Goal: Task Accomplishment & Management: Manage account settings

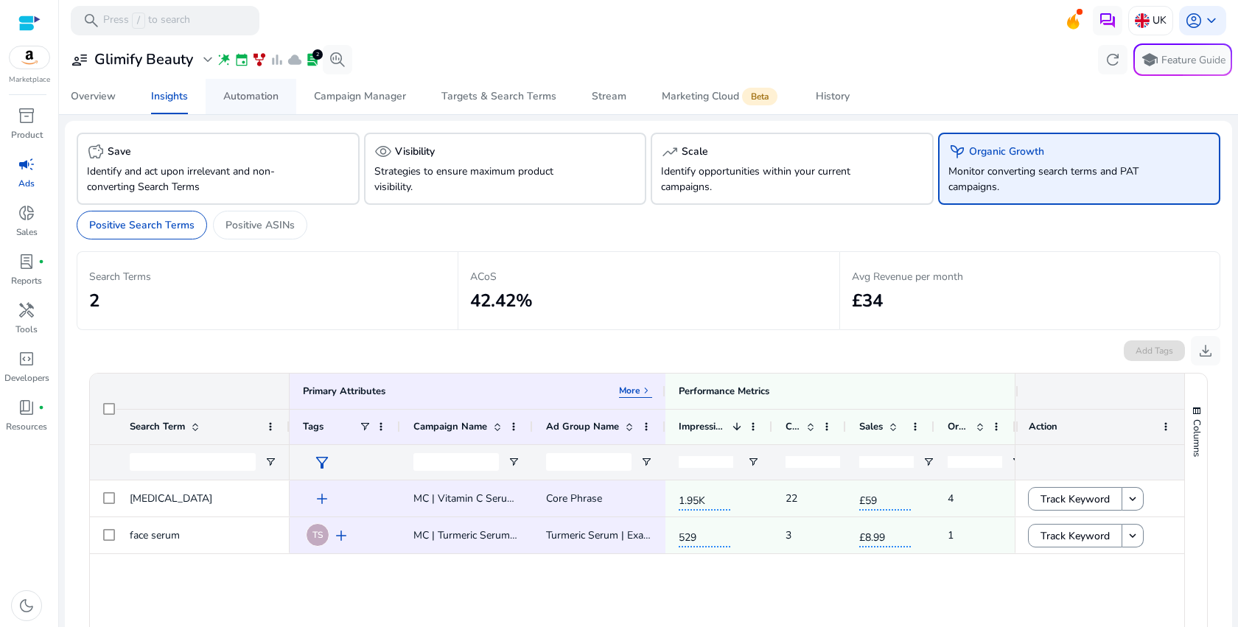
click at [263, 105] on span "Automation" at bounding box center [250, 96] width 55 height 35
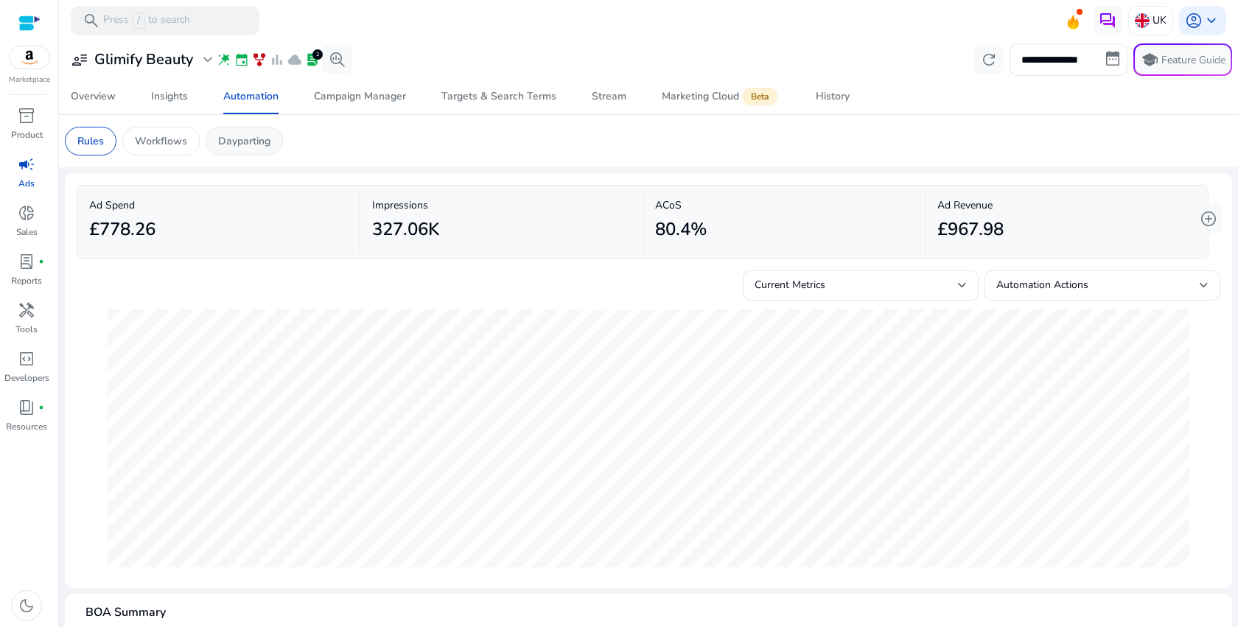
click at [271, 128] on div "Dayparting" at bounding box center [244, 141] width 77 height 29
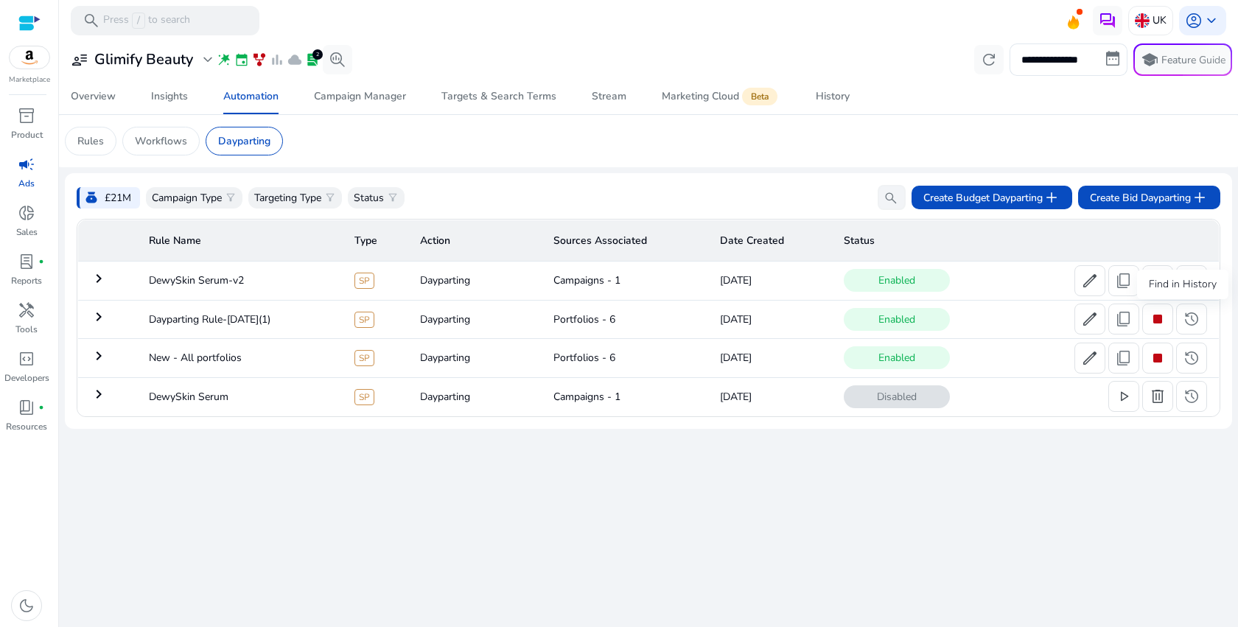
click at [1187, 288] on div "Find in History" at bounding box center [1182, 284] width 91 height 29
click at [1199, 286] on span "history" at bounding box center [1192, 281] width 18 height 18
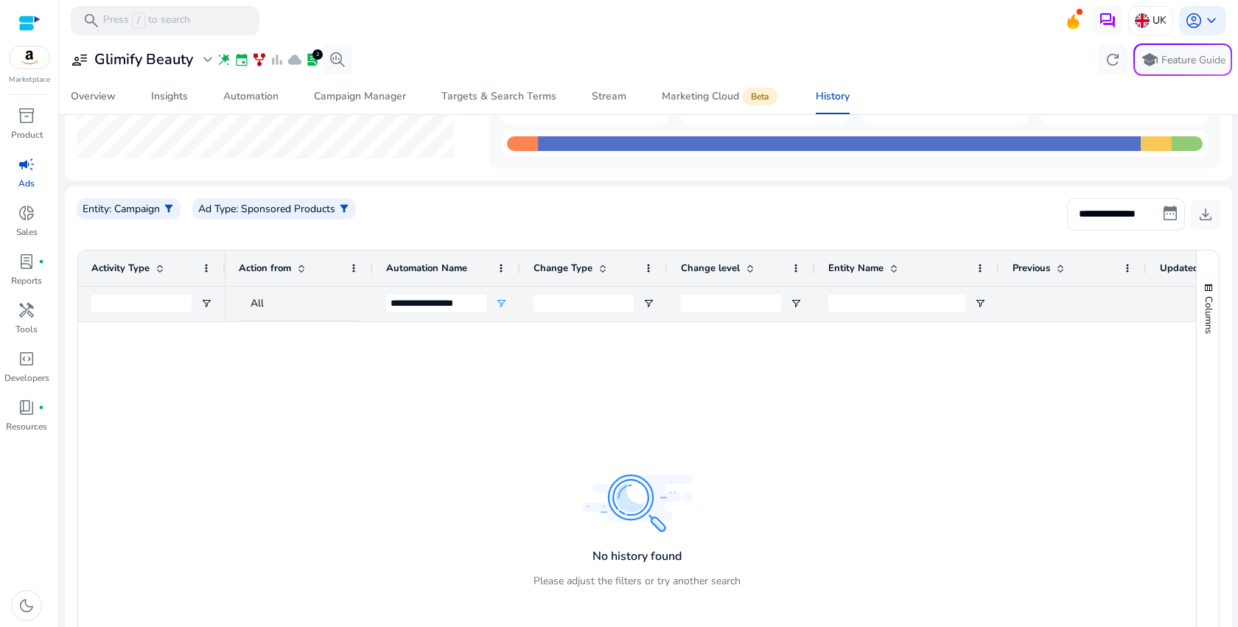
scroll to position [161, 0]
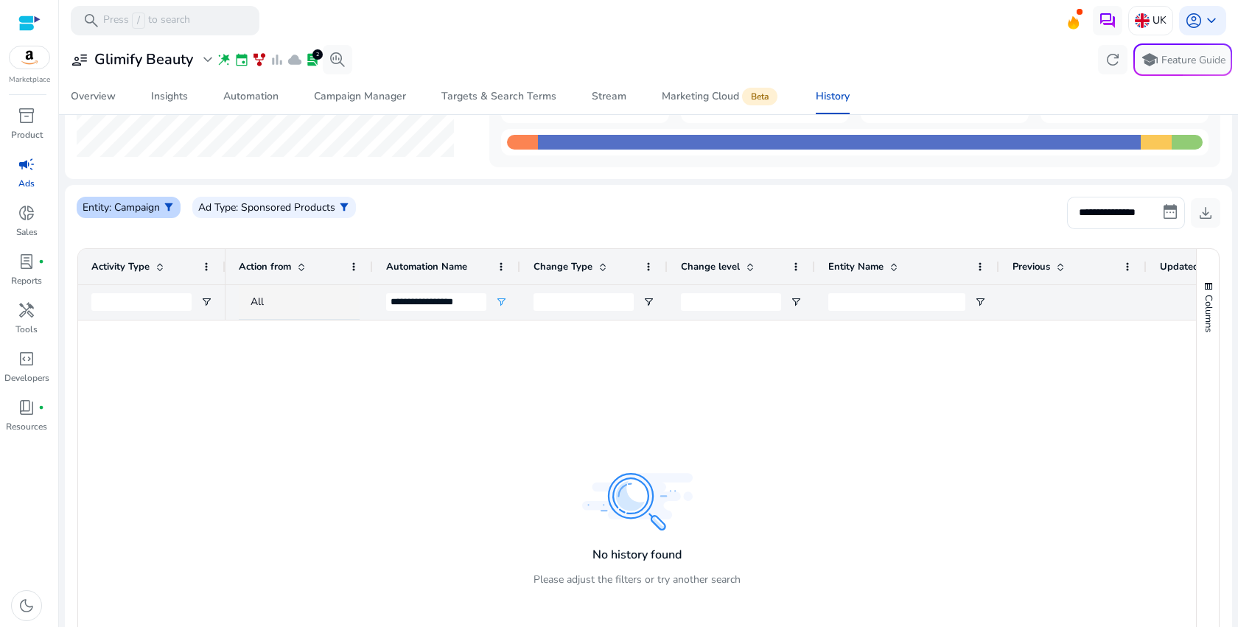
click at [177, 209] on div "Entity : Campaign filter_alt" at bounding box center [129, 207] width 104 height 21
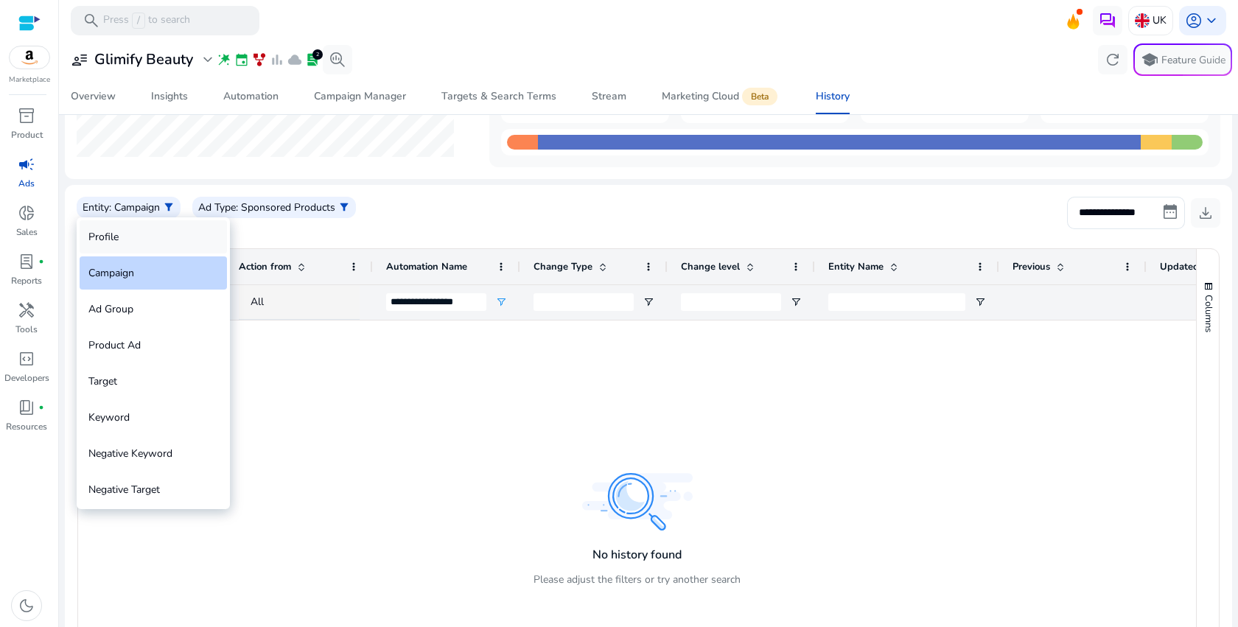
scroll to position [0, 0]
click at [165, 228] on div "Profile" at bounding box center [153, 236] width 147 height 33
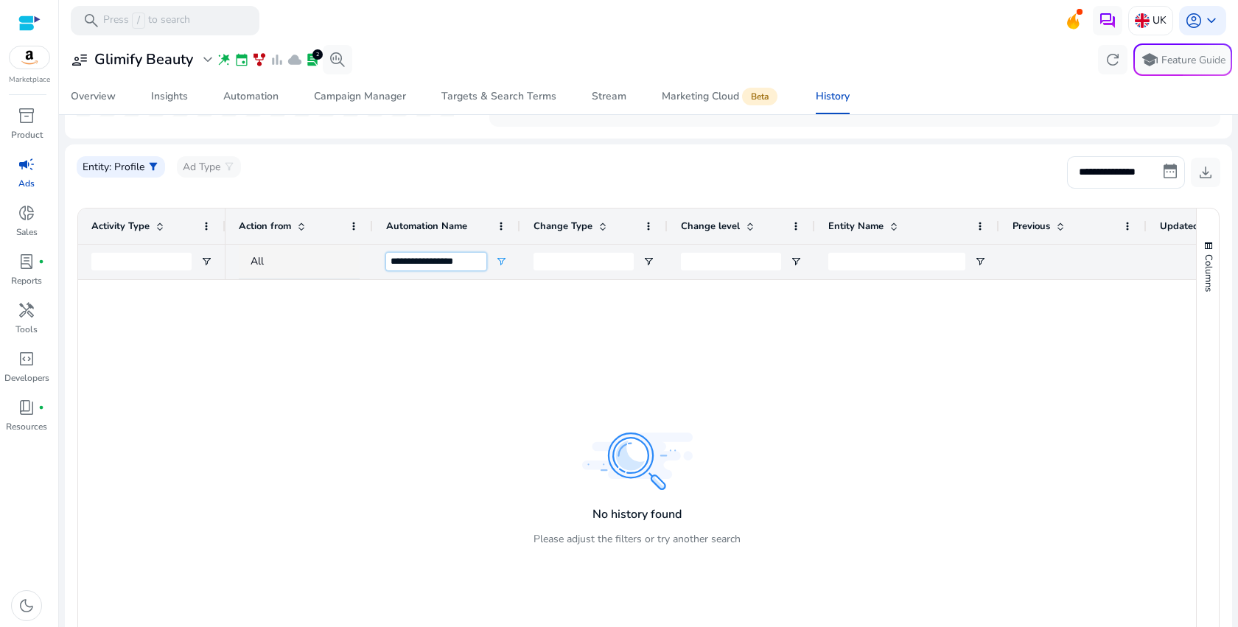
click at [440, 263] on input "**********" at bounding box center [436, 262] width 100 height 18
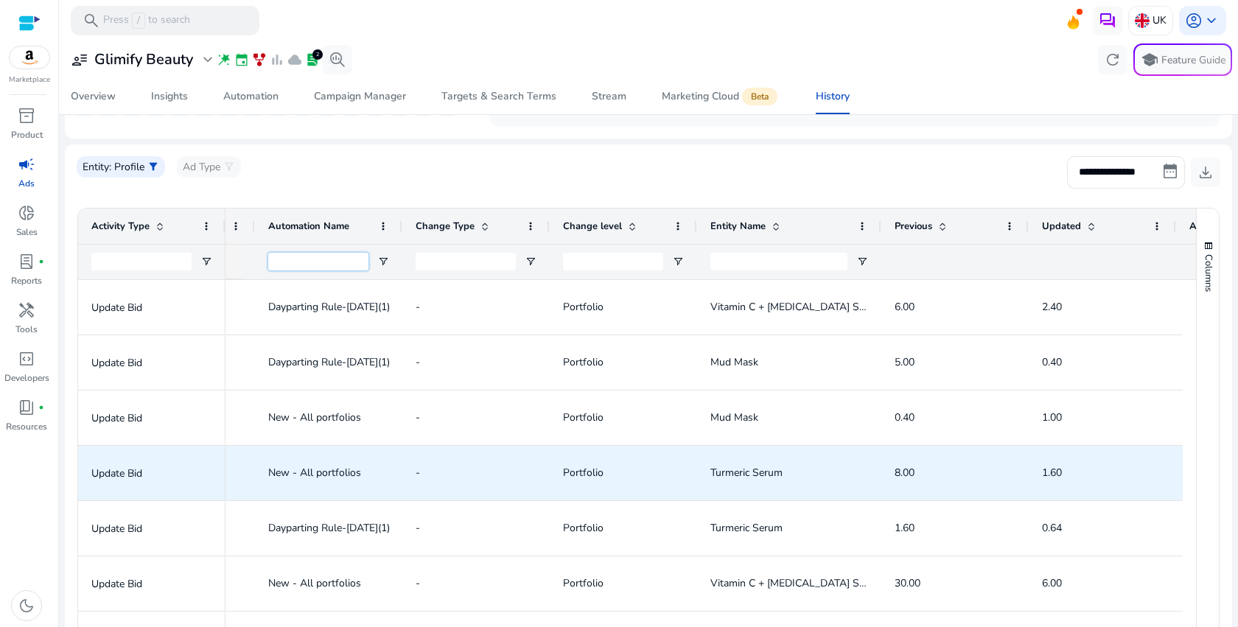
scroll to position [0, 236]
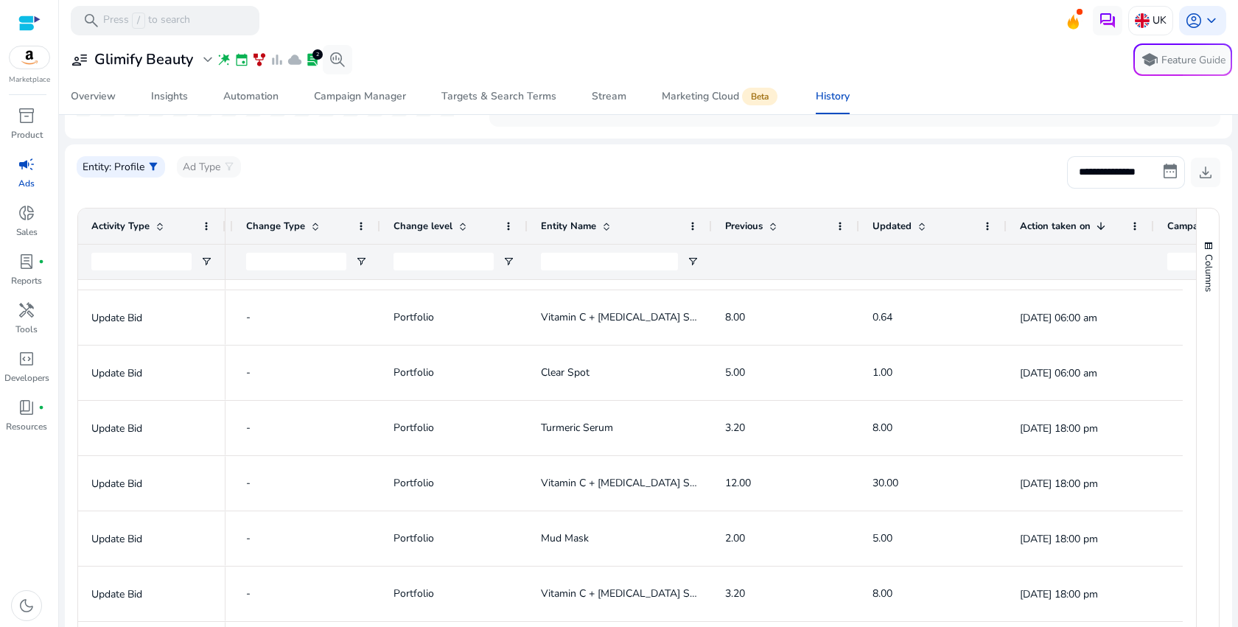
click at [25, 178] on p "Ads" at bounding box center [26, 183] width 16 height 13
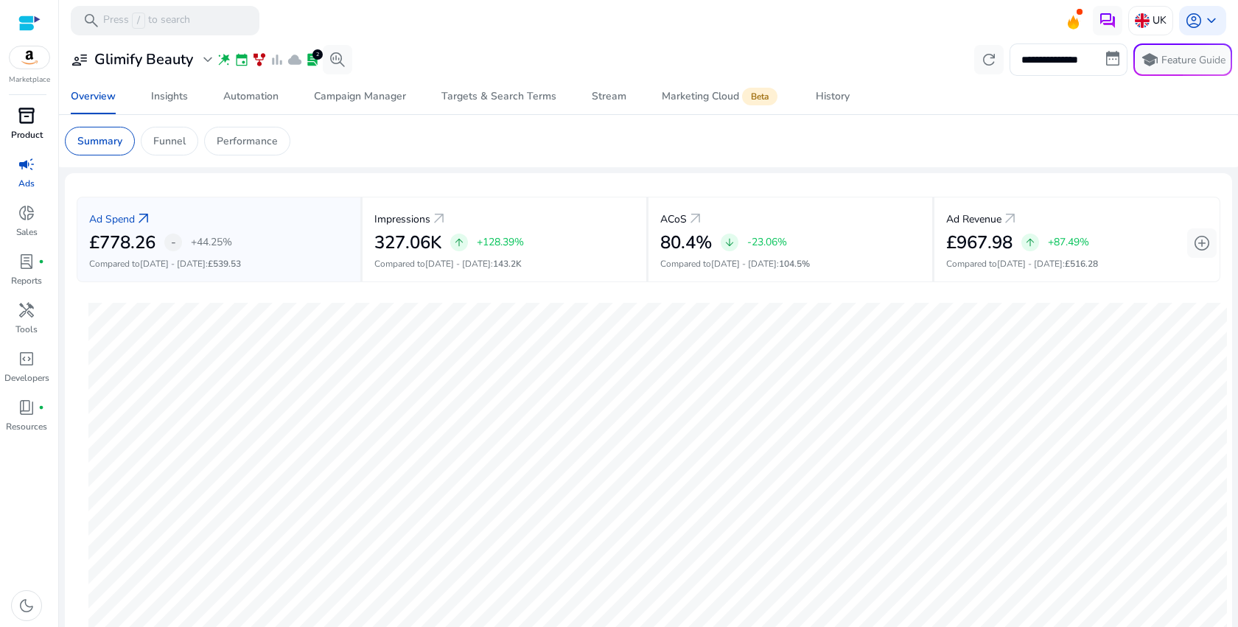
click at [22, 119] on span "inventory_2" at bounding box center [27, 116] width 18 height 18
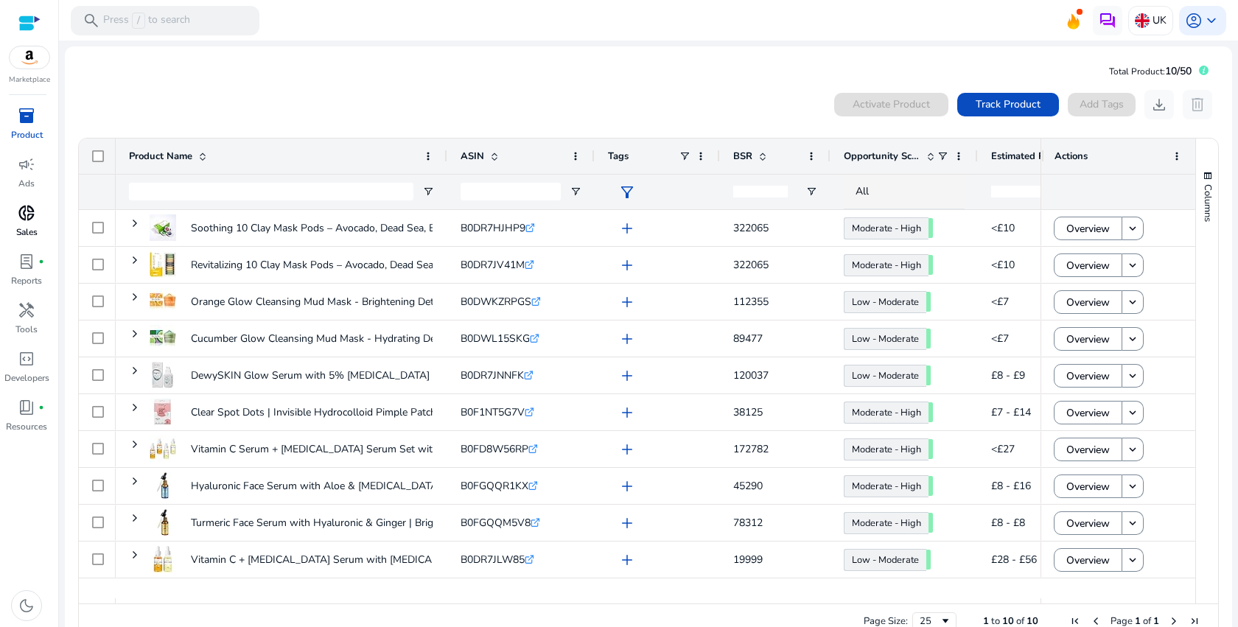
click at [26, 248] on link "donut_small Sales" at bounding box center [26, 225] width 53 height 49
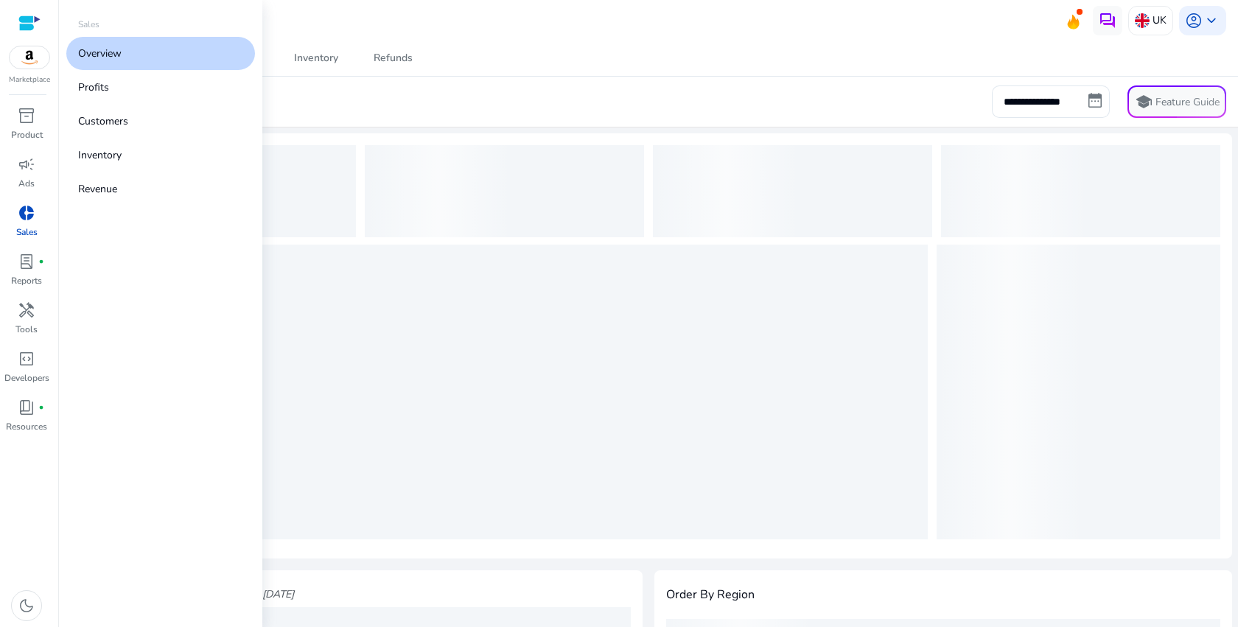
click at [24, 225] on link "donut_small Sales" at bounding box center [26, 225] width 53 height 49
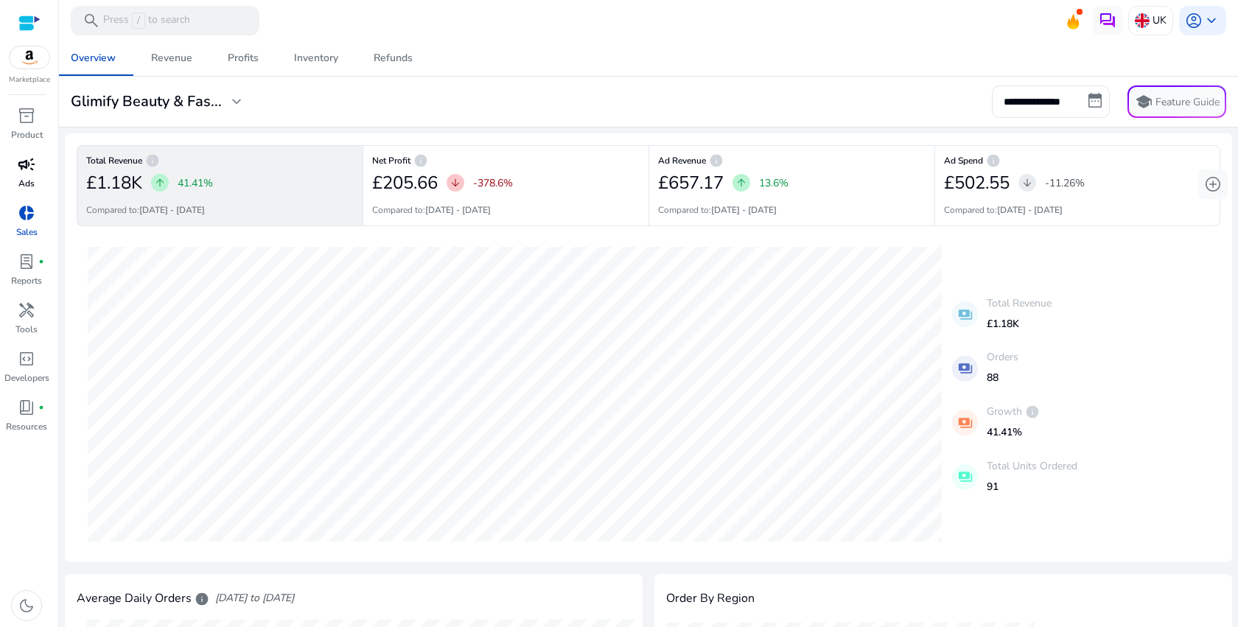
click at [27, 167] on span "campaign" at bounding box center [27, 165] width 18 height 18
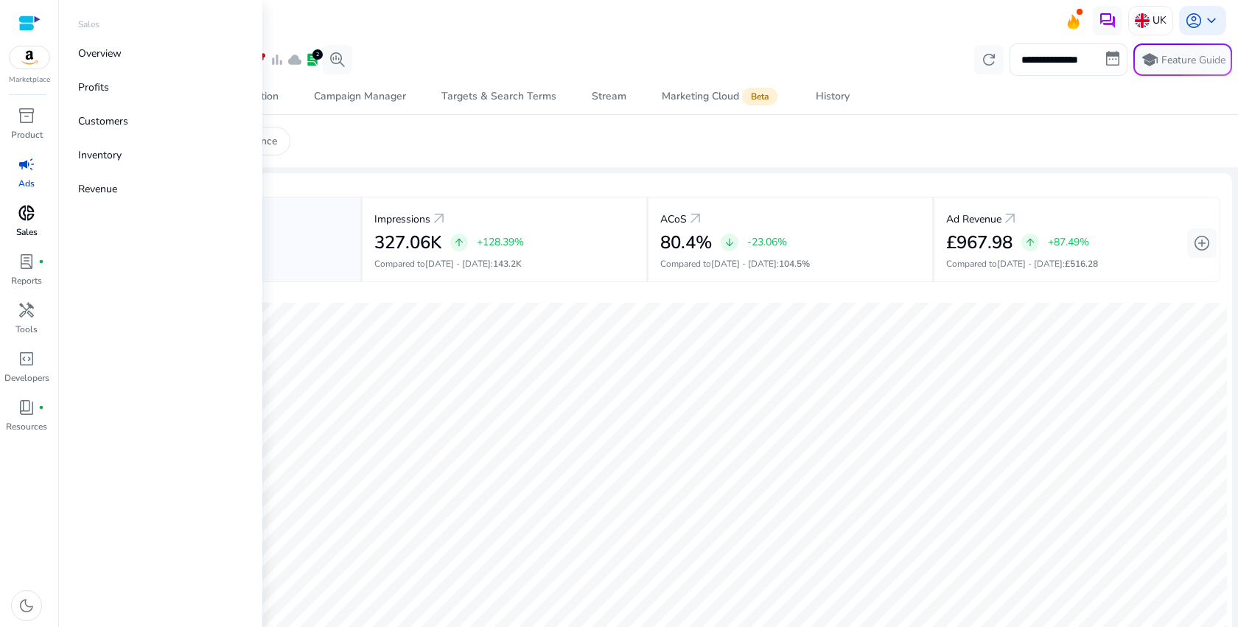
click at [40, 233] on link "donut_small Sales" at bounding box center [26, 225] width 53 height 49
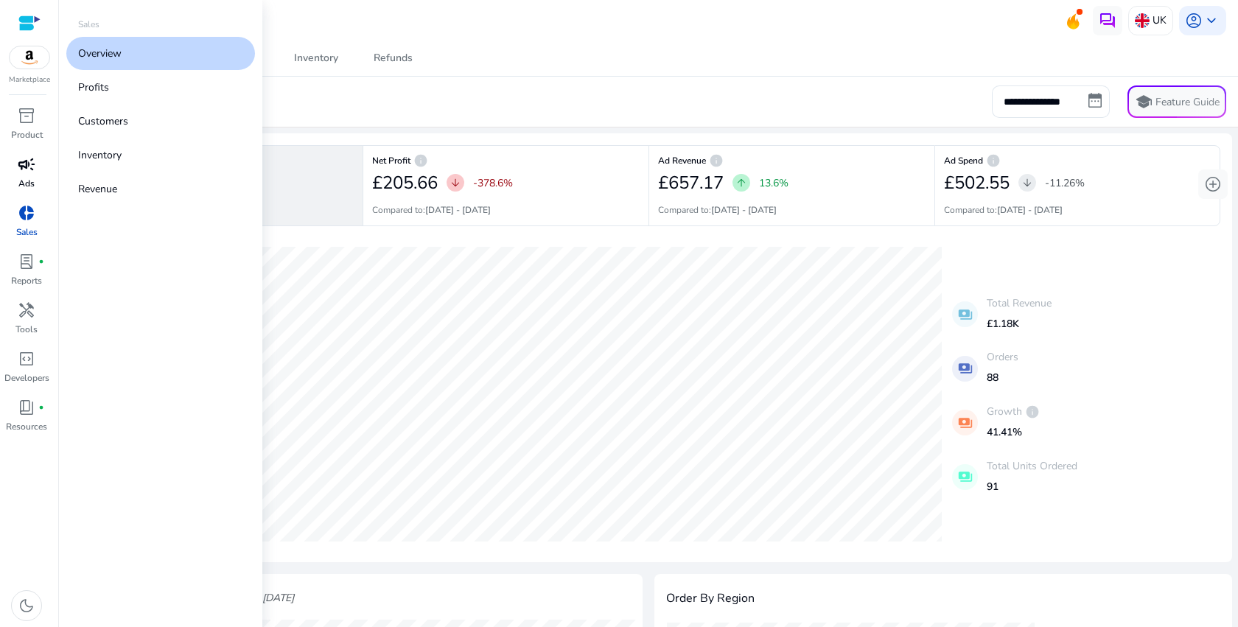
click at [38, 178] on link "campaign Ads" at bounding box center [26, 177] width 53 height 49
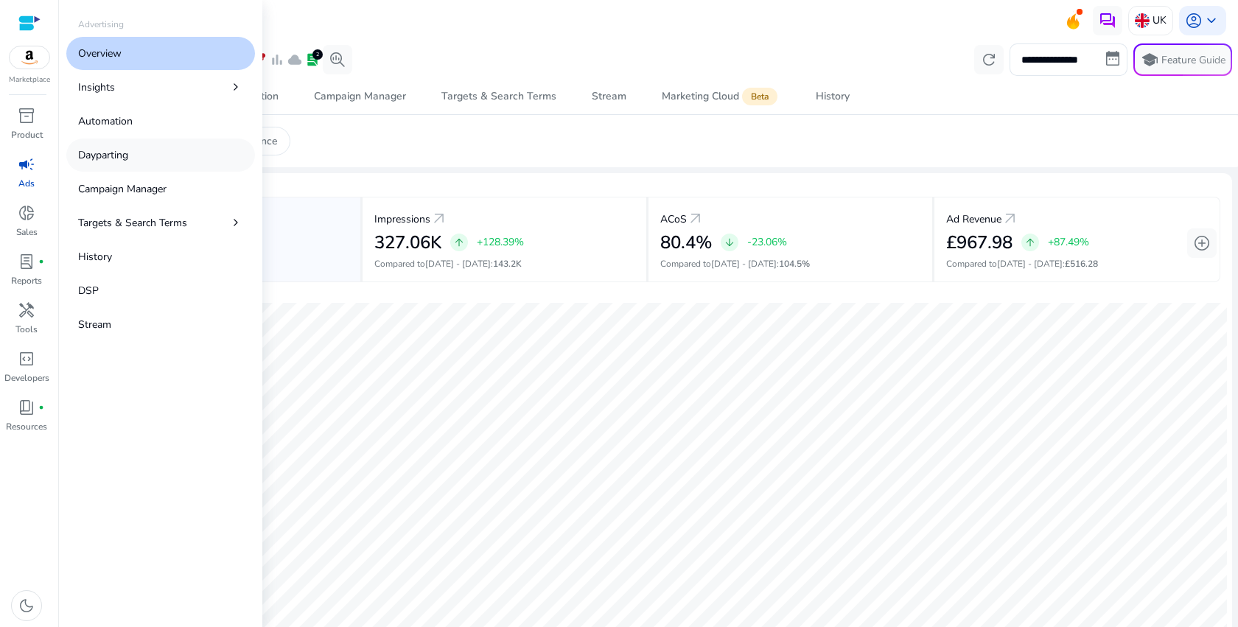
click at [161, 157] on link "Dayparting" at bounding box center [160, 155] width 189 height 33
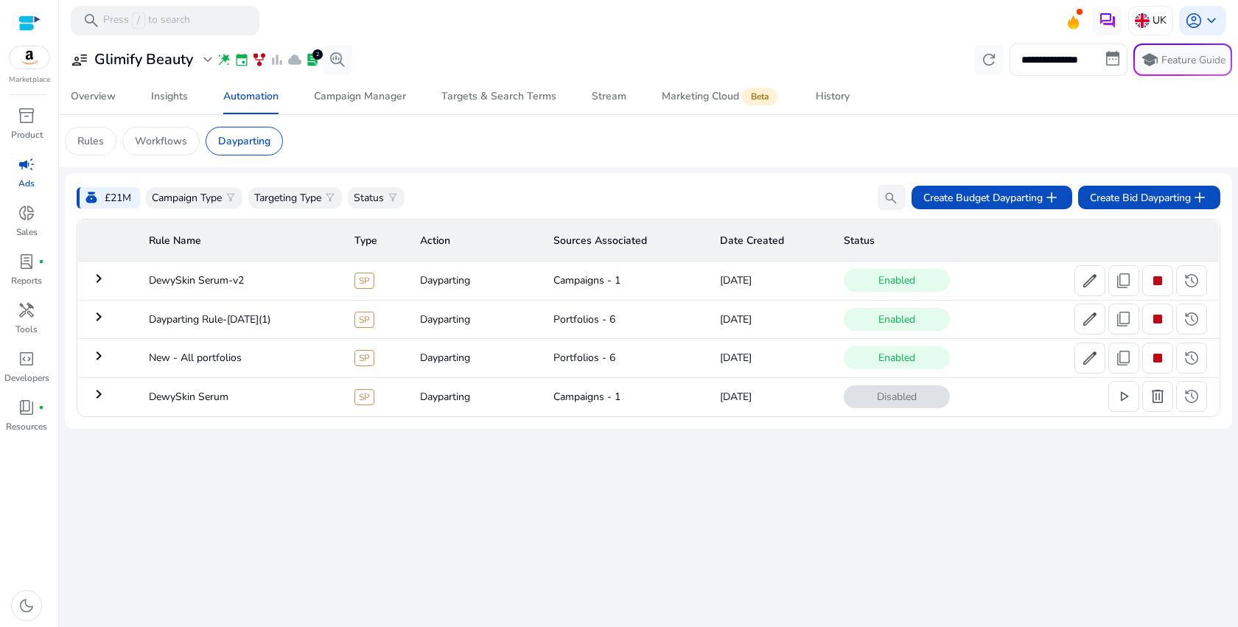
click at [106, 286] on mat-icon "keyboard_arrow_right" at bounding box center [99, 279] width 18 height 18
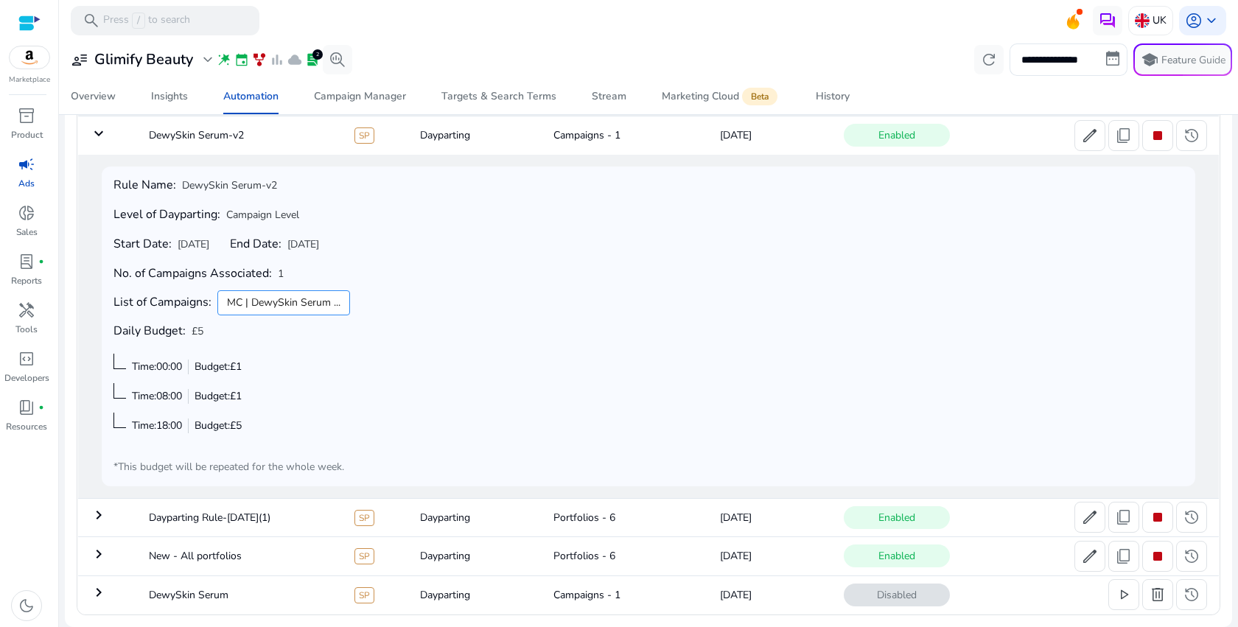
scroll to position [147, 0]
click at [97, 138] on mat-icon "keyboard_arrow_down" at bounding box center [99, 134] width 18 height 18
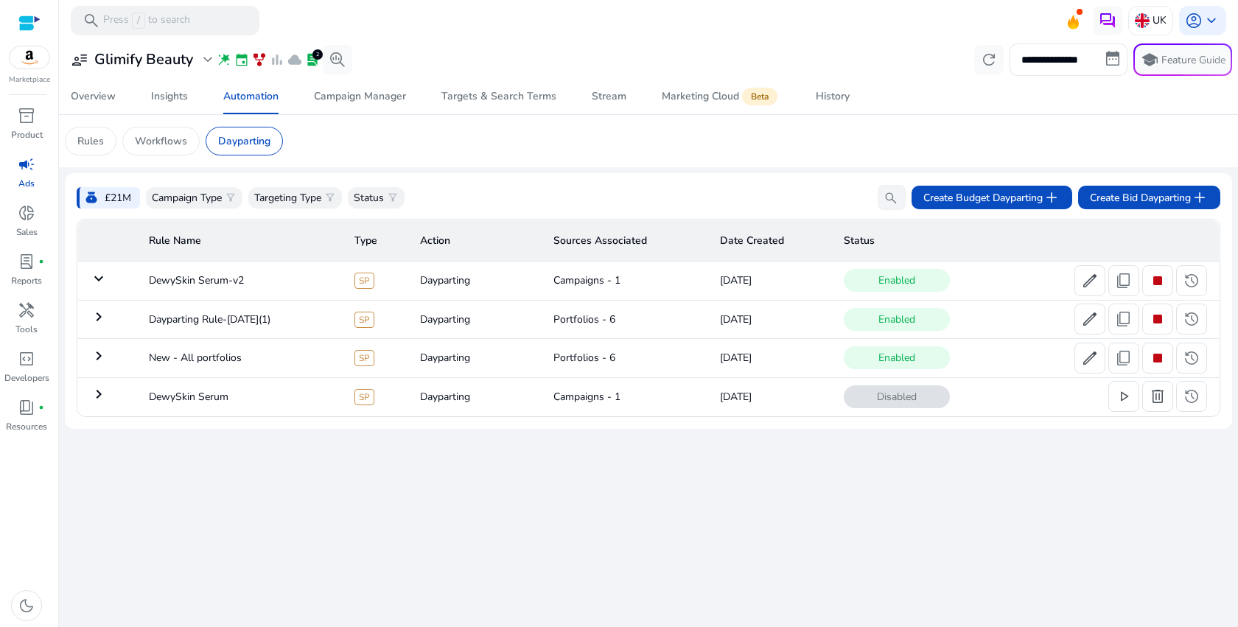
scroll to position [0, 0]
click at [103, 318] on mat-icon "keyboard_arrow_right" at bounding box center [99, 317] width 18 height 18
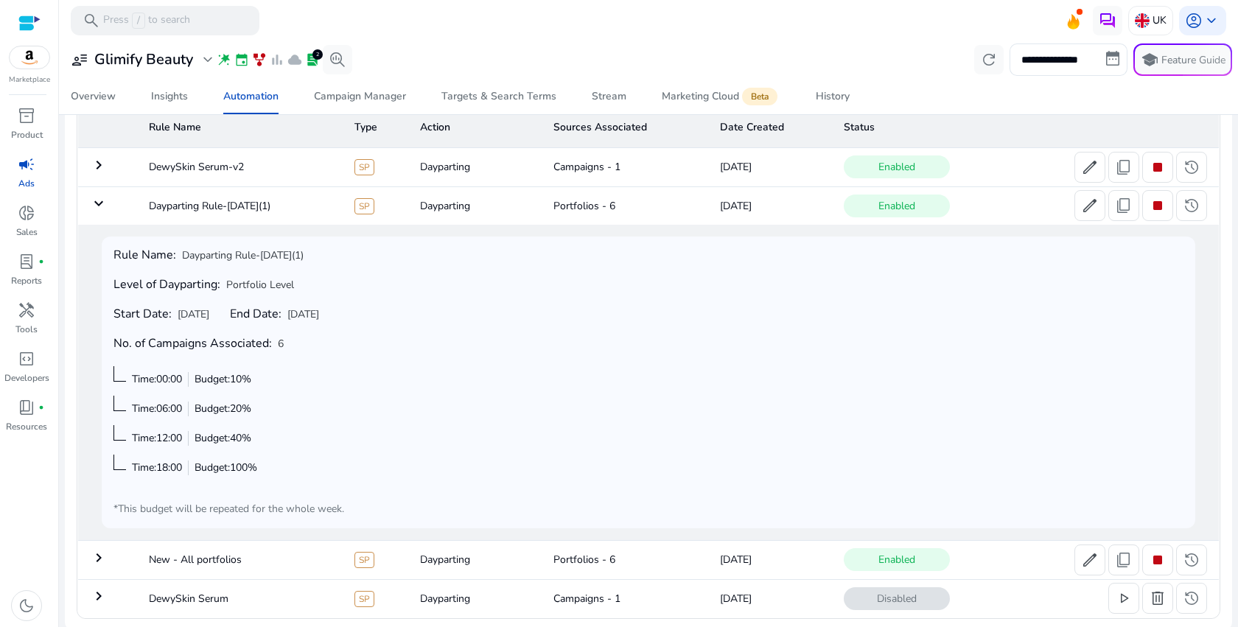
scroll to position [119, 0]
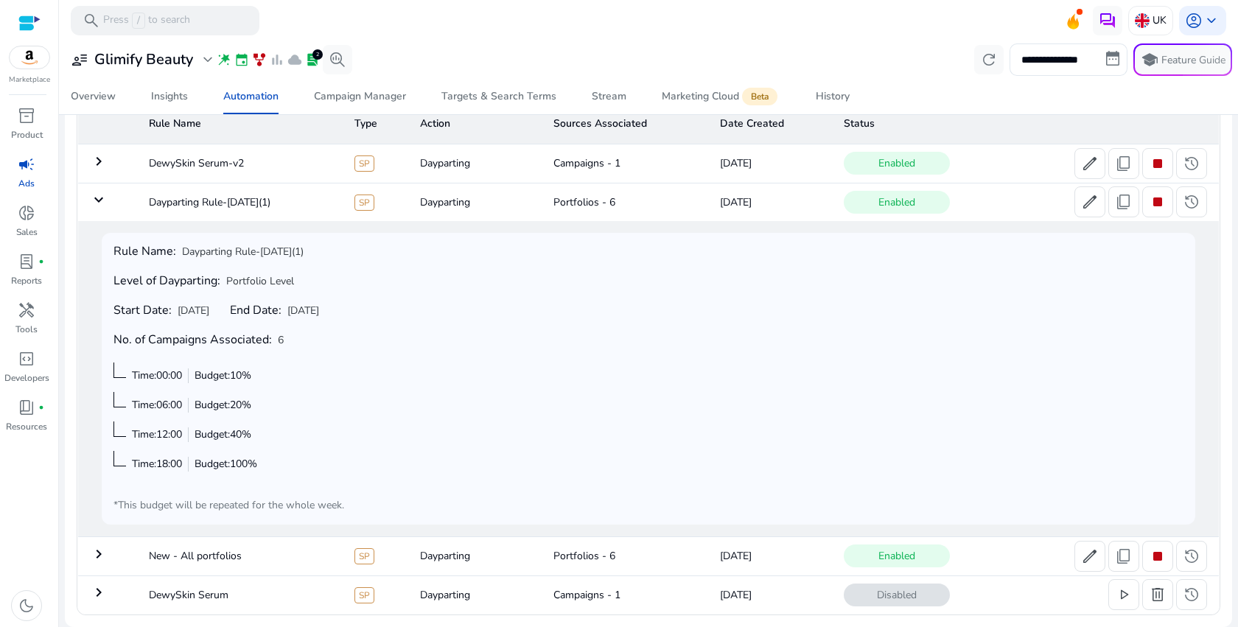
click at [108, 198] on td "keyboard_arrow_down" at bounding box center [107, 202] width 59 height 38
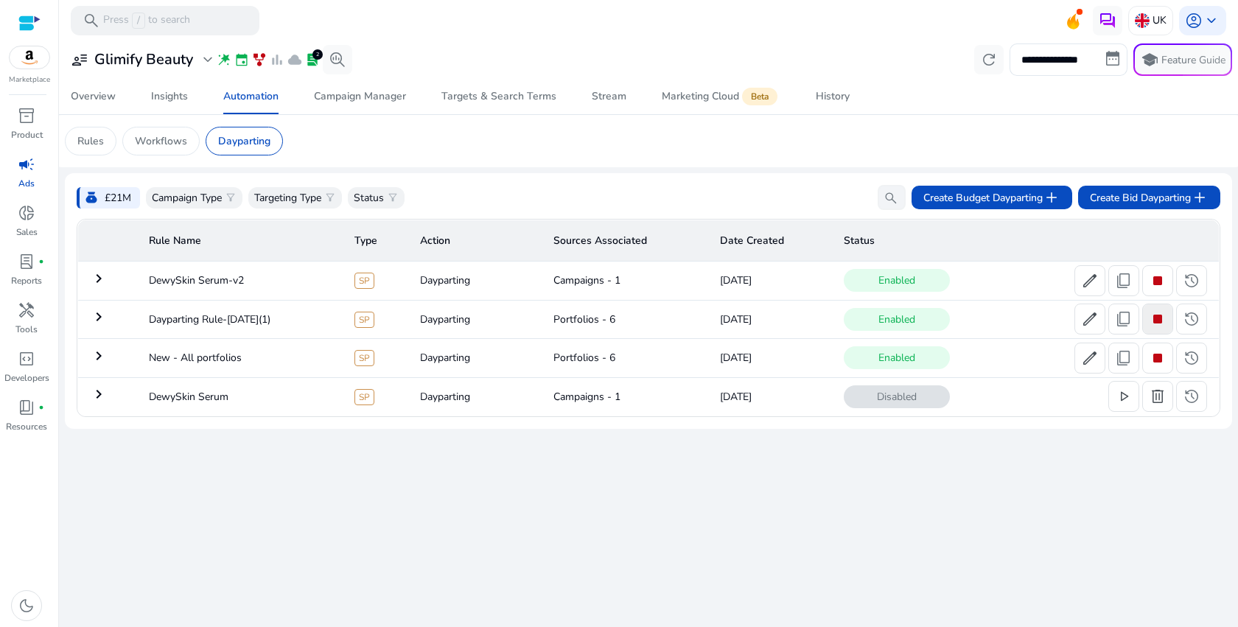
click at [1157, 320] on span "stop" at bounding box center [1158, 319] width 18 height 18
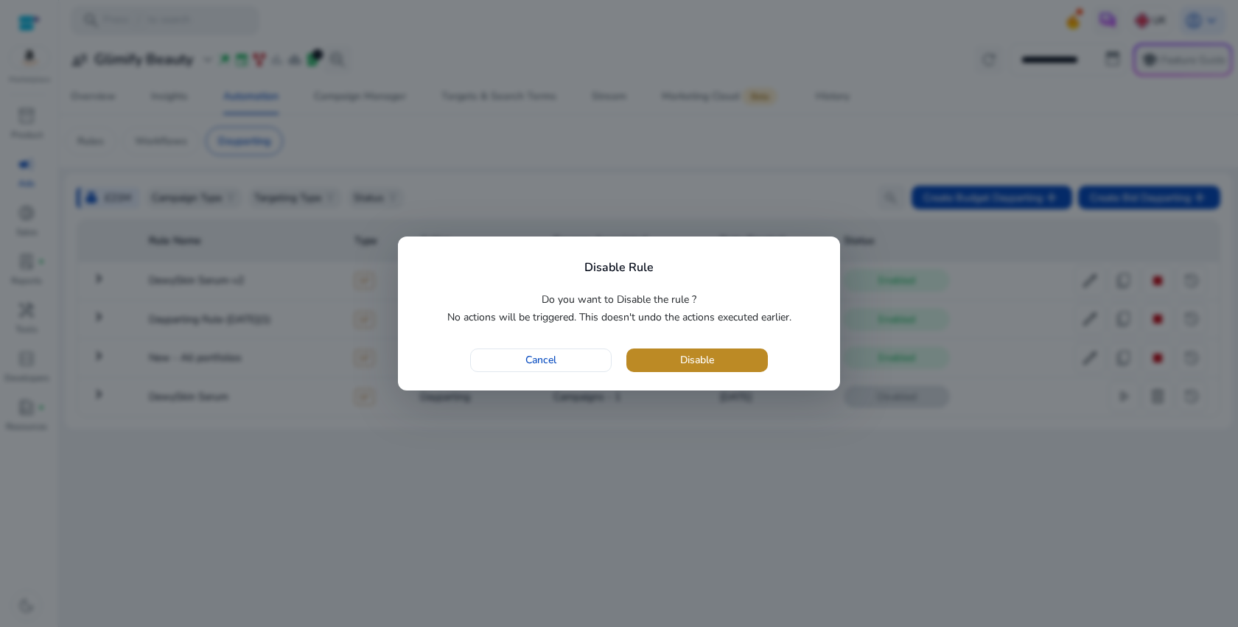
click at [728, 363] on span "button" at bounding box center [698, 360] width 142 height 35
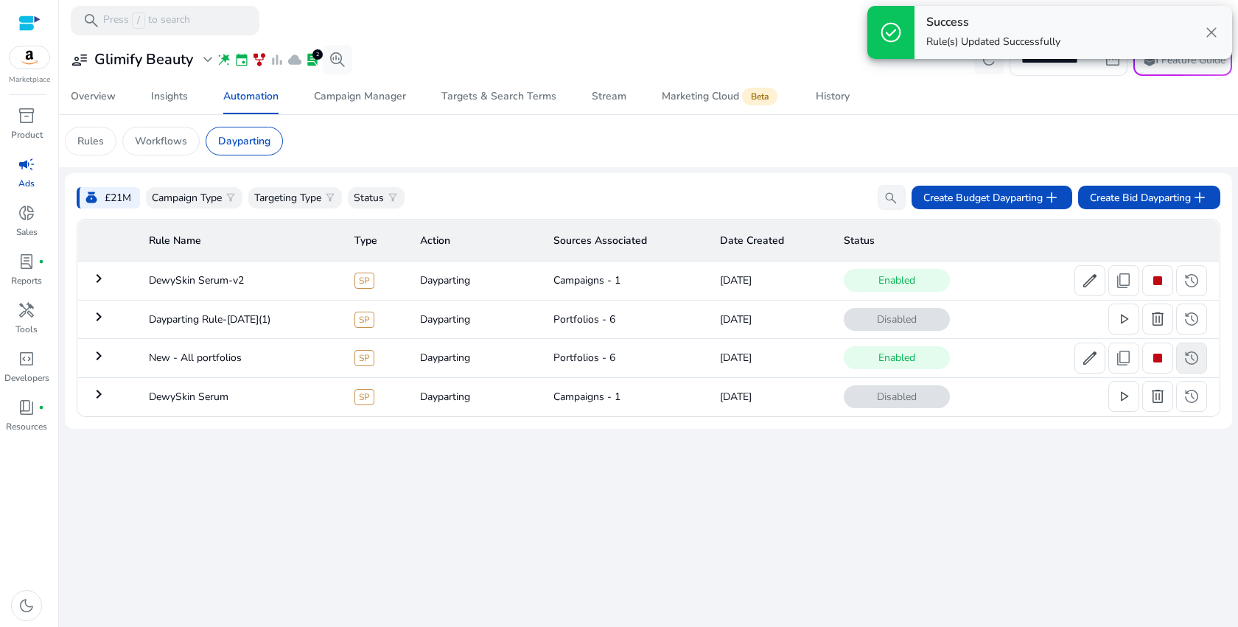
click at [1200, 362] on span "history" at bounding box center [1192, 358] width 18 height 18
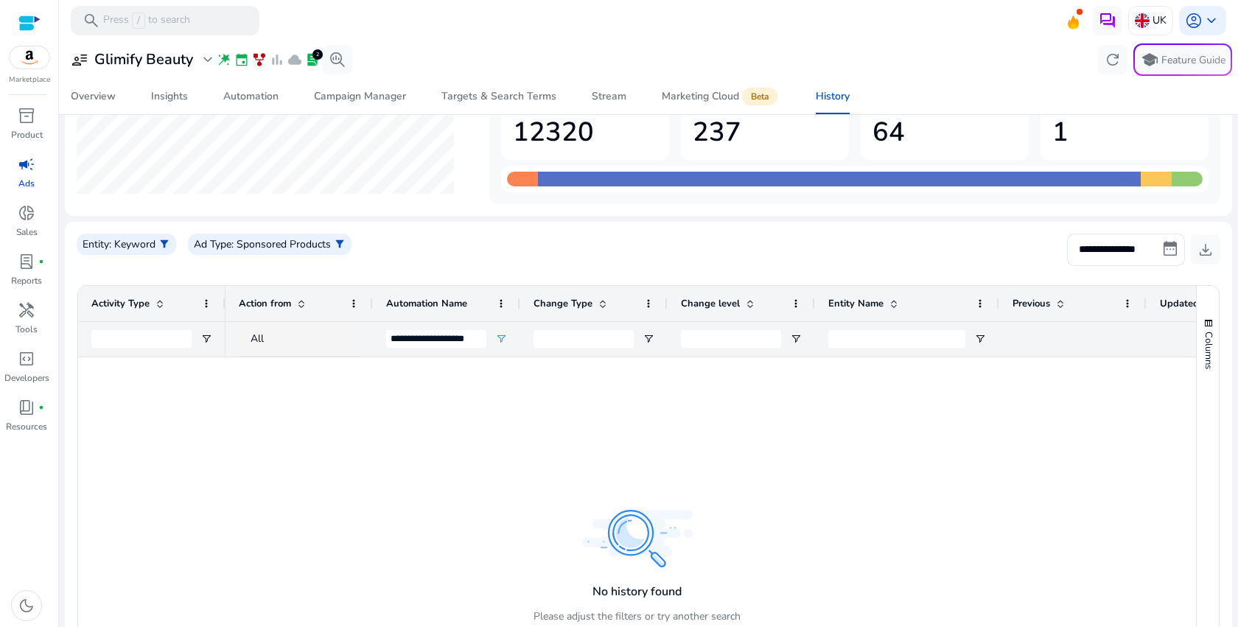
scroll to position [125, 0]
click at [169, 245] on span "filter_alt" at bounding box center [164, 243] width 12 height 12
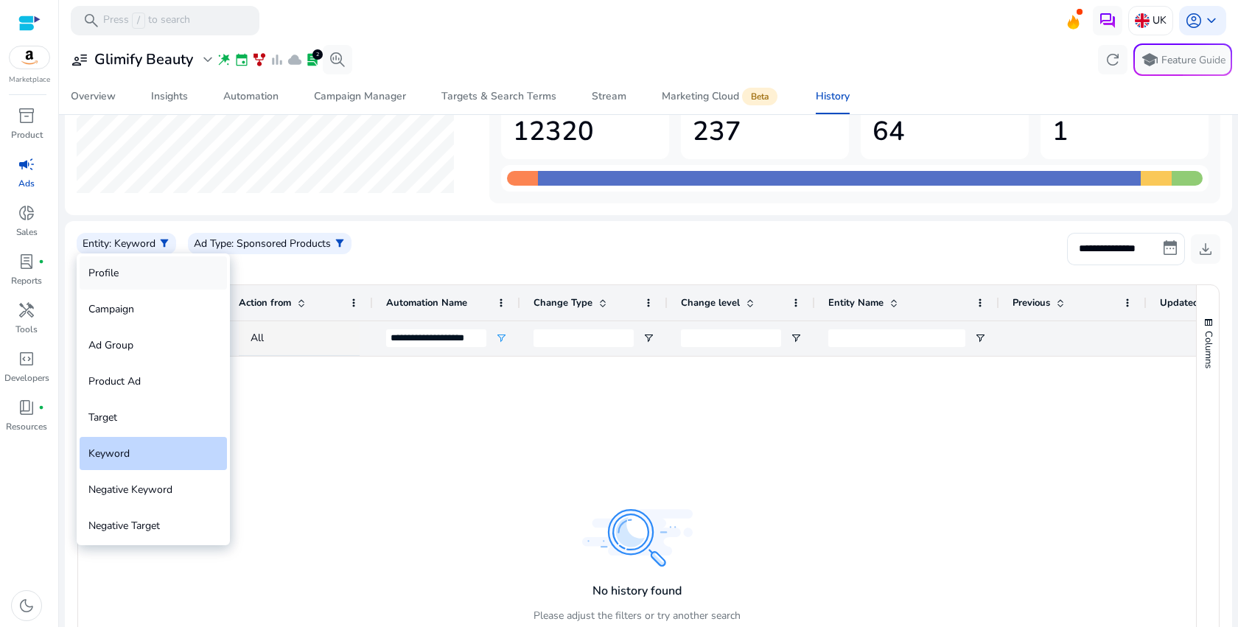
click at [147, 273] on div "Profile" at bounding box center [153, 273] width 147 height 33
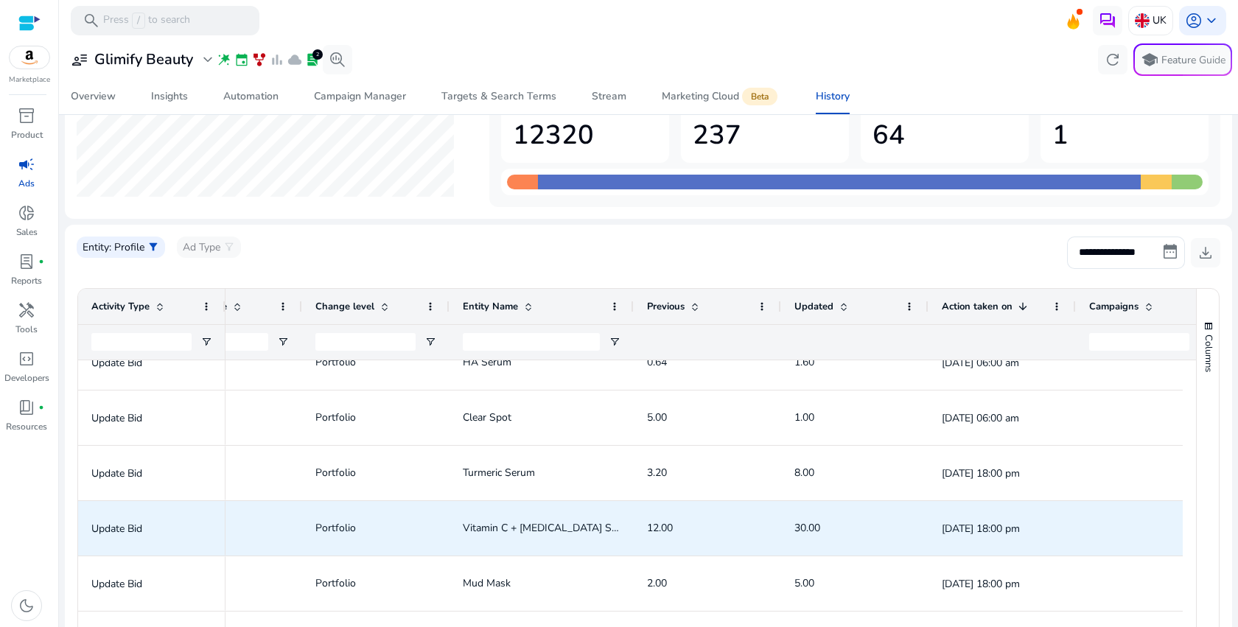
scroll to position [287, 0]
